Goal: Information Seeking & Learning: Learn about a topic

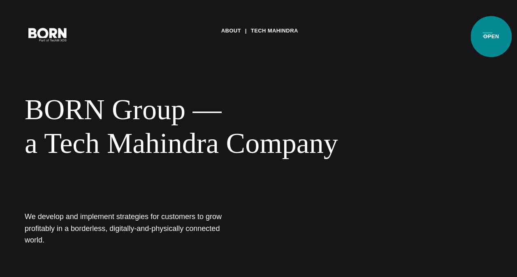
click at [491, 37] on button "Primary Menu" at bounding box center [487, 33] width 20 height 17
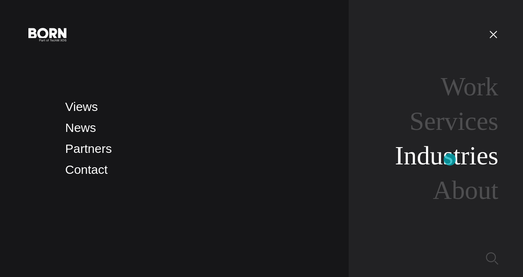
click at [450, 160] on link "Industries" at bounding box center [446, 155] width 103 height 29
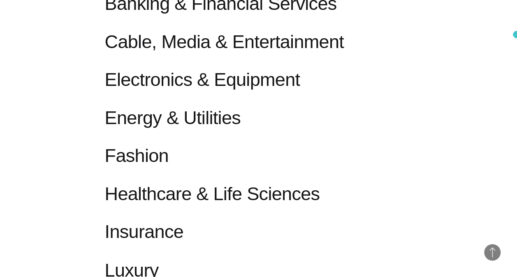
scroll to position [505, 0]
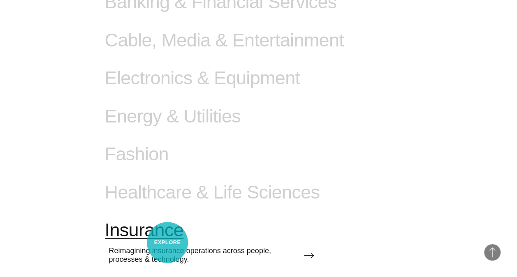
click at [167, 243] on link "Insurance Reimagining insurance operations across people, processes & technolog…" at bounding box center [209, 246] width 209 height 53
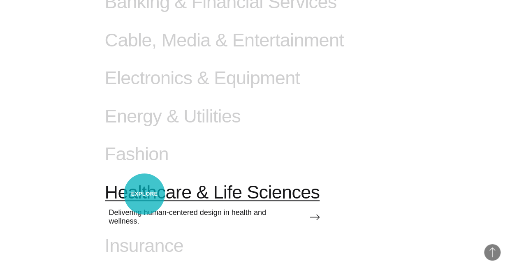
click at [144, 194] on span "Healthcare & Life Sciences" at bounding box center [212, 192] width 215 height 21
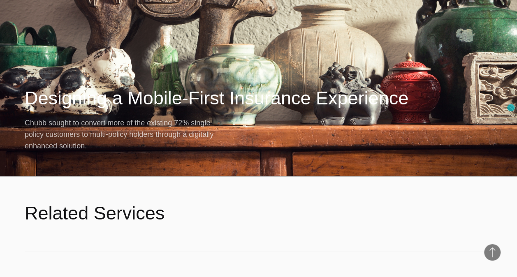
scroll to position [1737, 0]
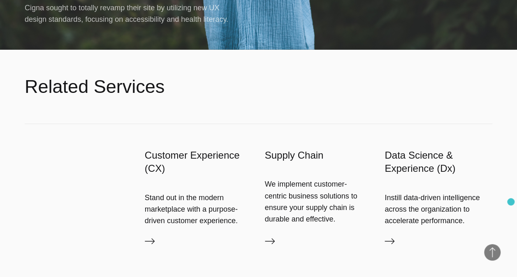
scroll to position [2854, 0]
